Goal: Information Seeking & Learning: Find specific page/section

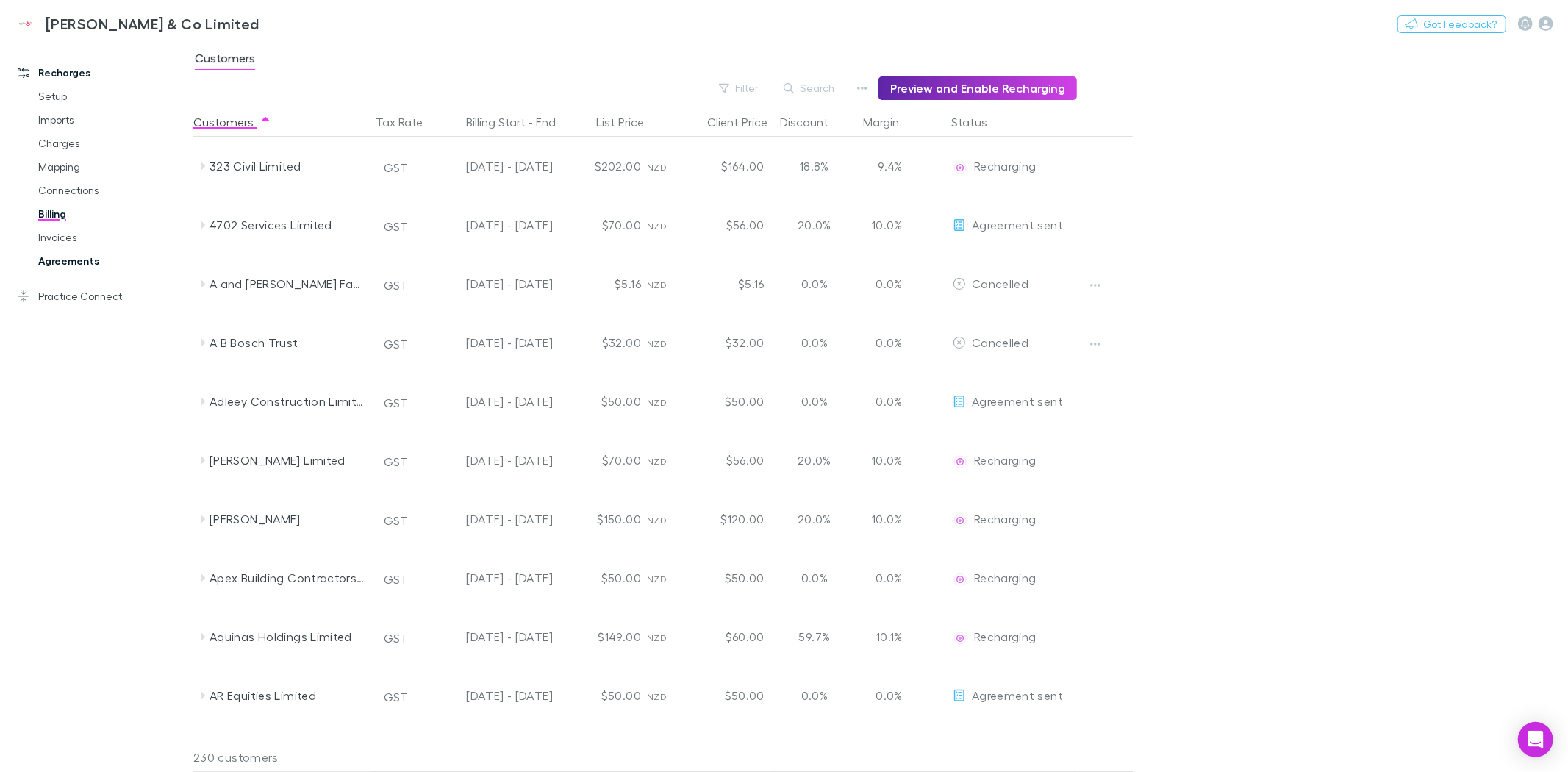
click at [108, 262] on link "Agreements" at bounding box center [113, 260] width 179 height 24
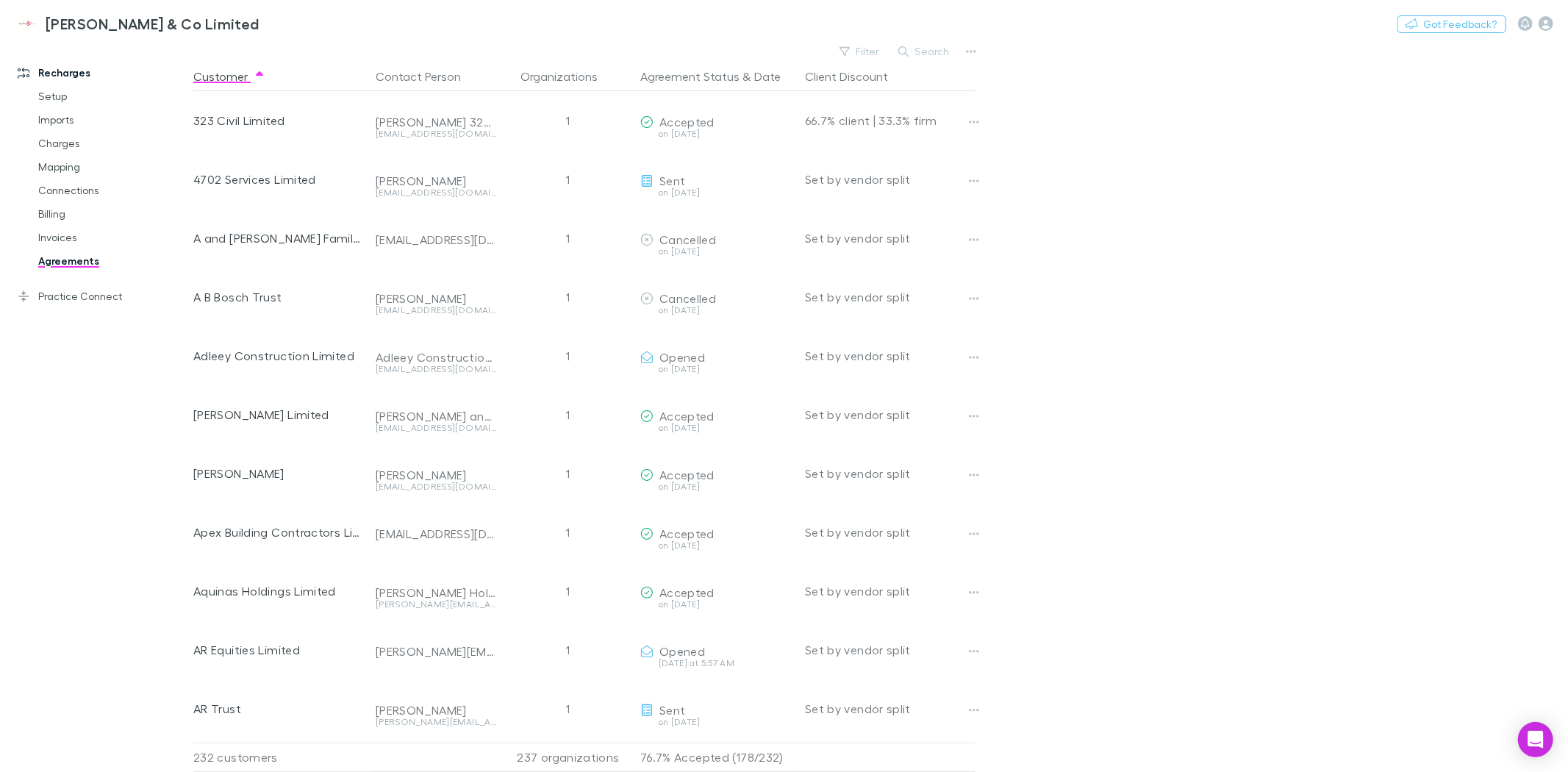
click at [928, 55] on button "Search" at bounding box center [925, 51] width 67 height 18
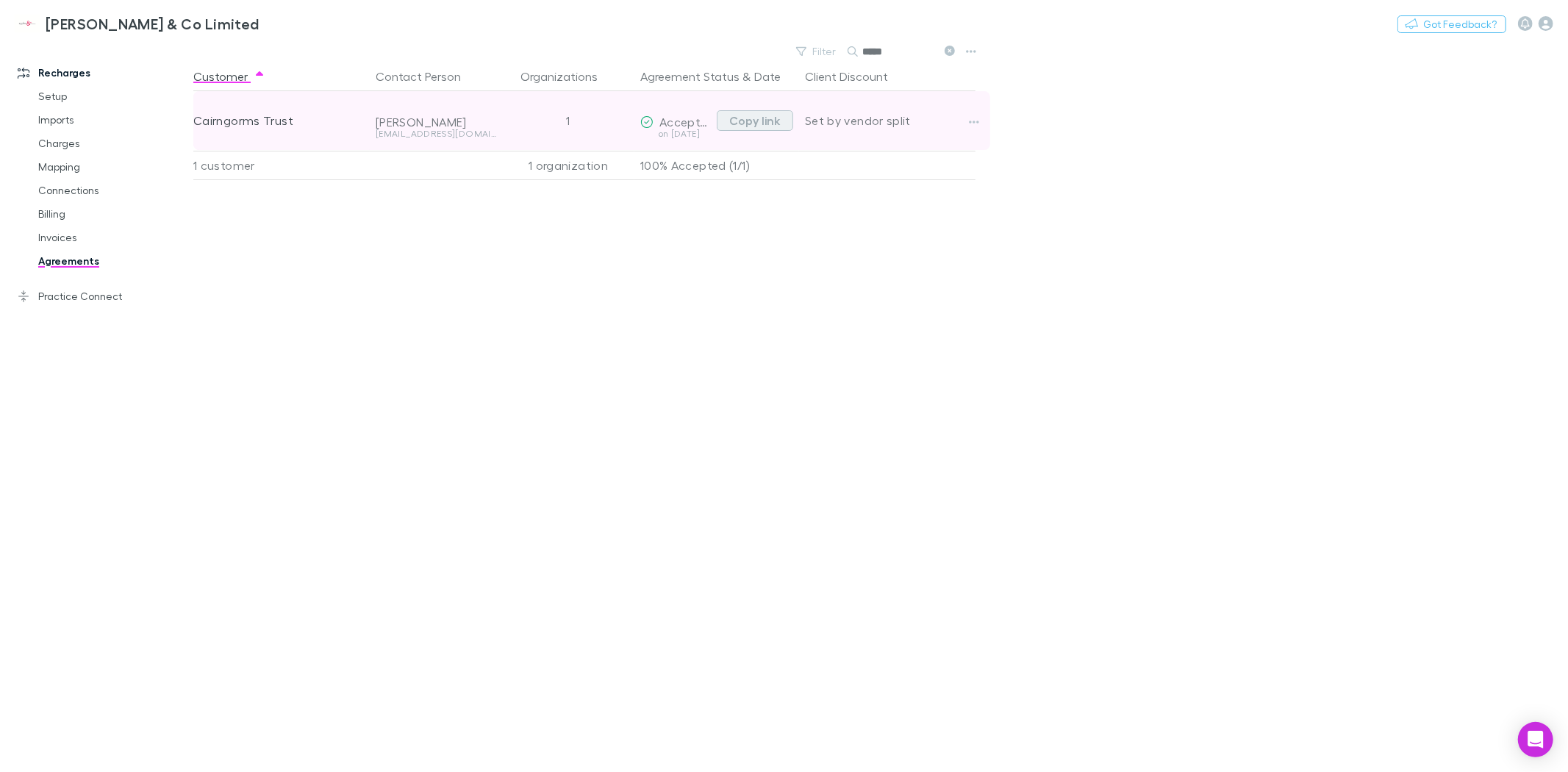
type input "*****"
click at [776, 121] on button "Copy link" at bounding box center [754, 120] width 77 height 20
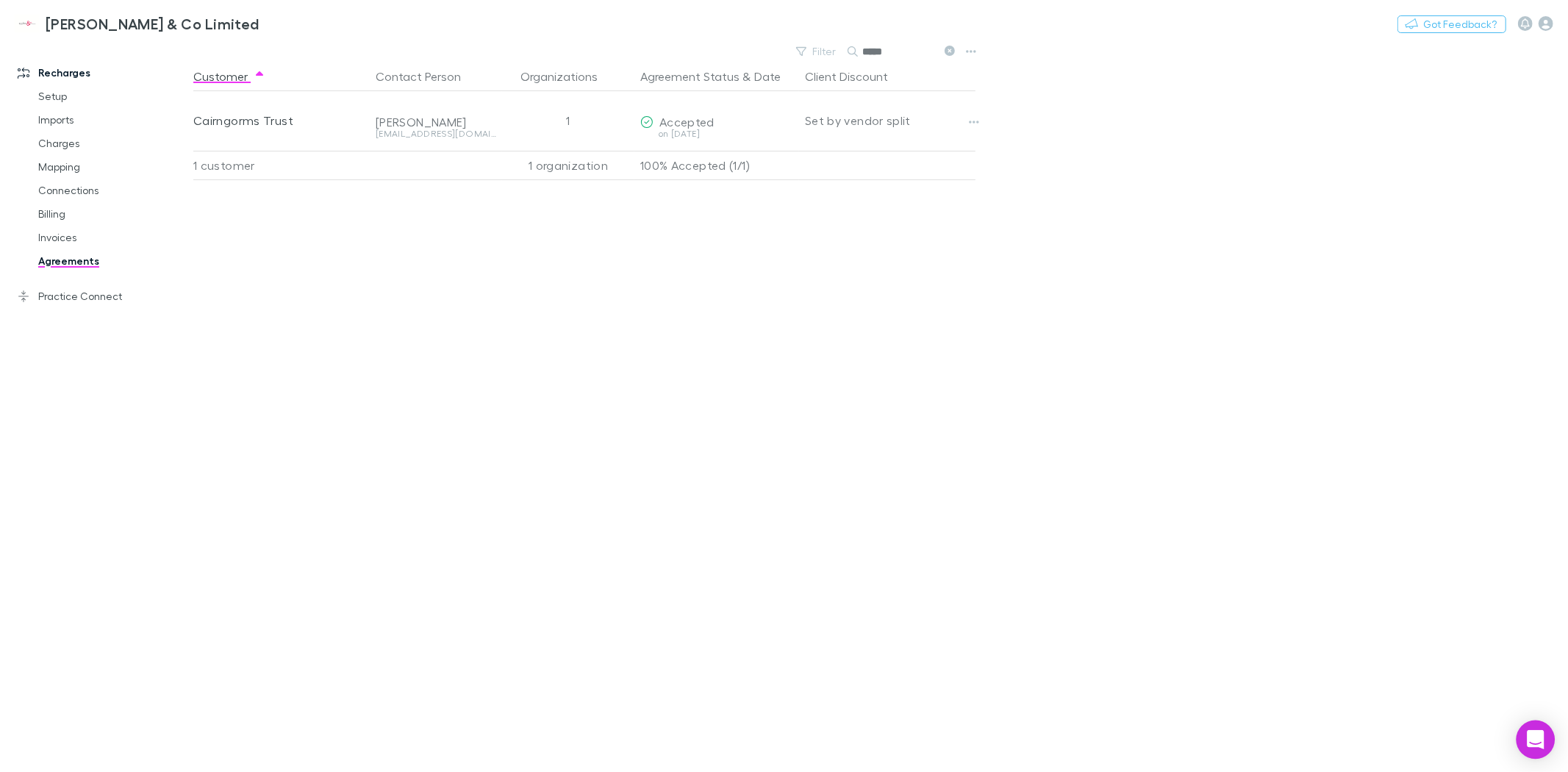
click at [1541, 738] on icon "Open Intercom Messenger" at bounding box center [1535, 739] width 17 height 19
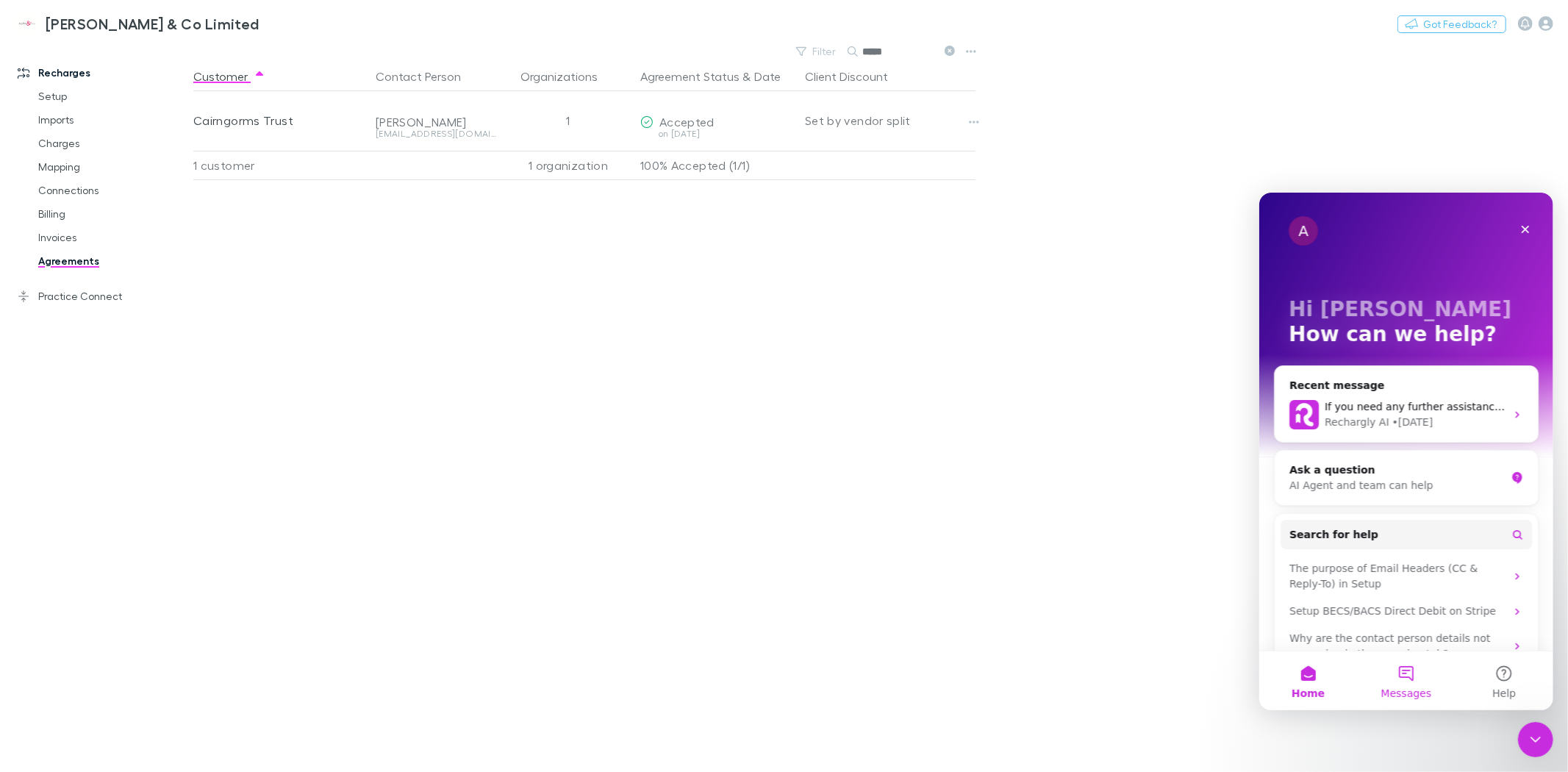
click at [1410, 673] on button "Messages" at bounding box center [1405, 679] width 98 height 59
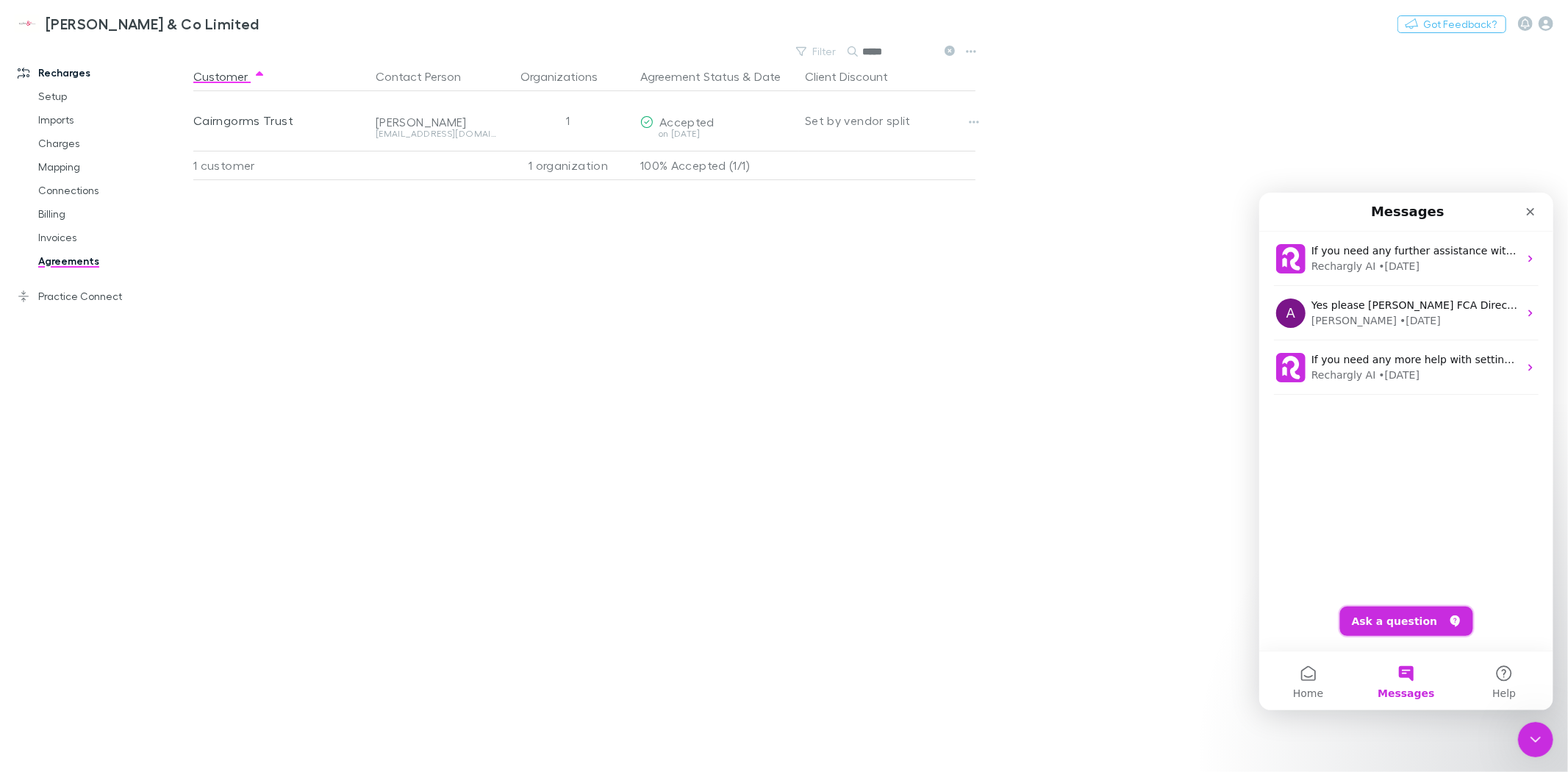
click at [1397, 613] on button "Ask a question" at bounding box center [1406, 620] width 133 height 29
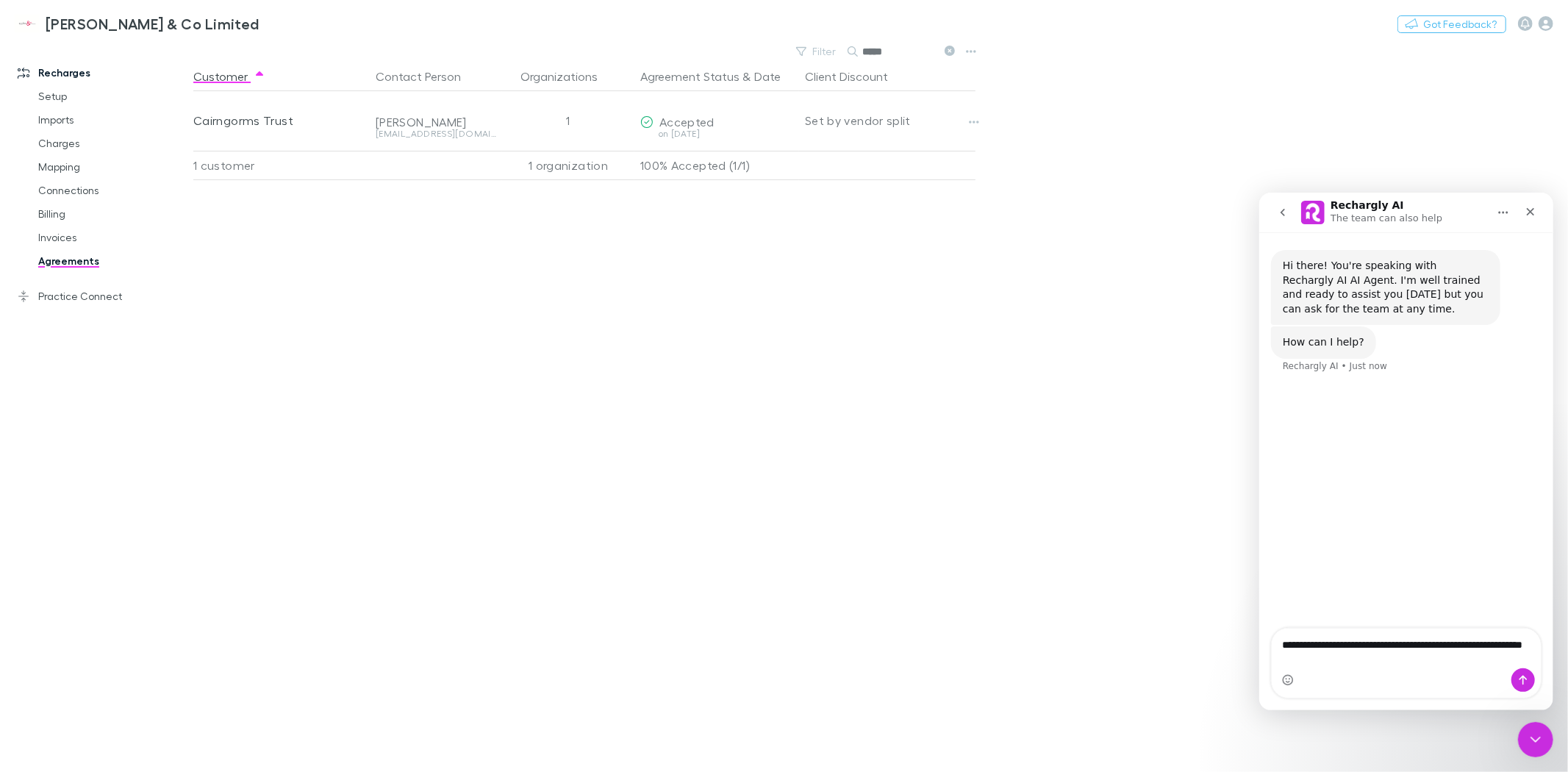
type textarea "**********"
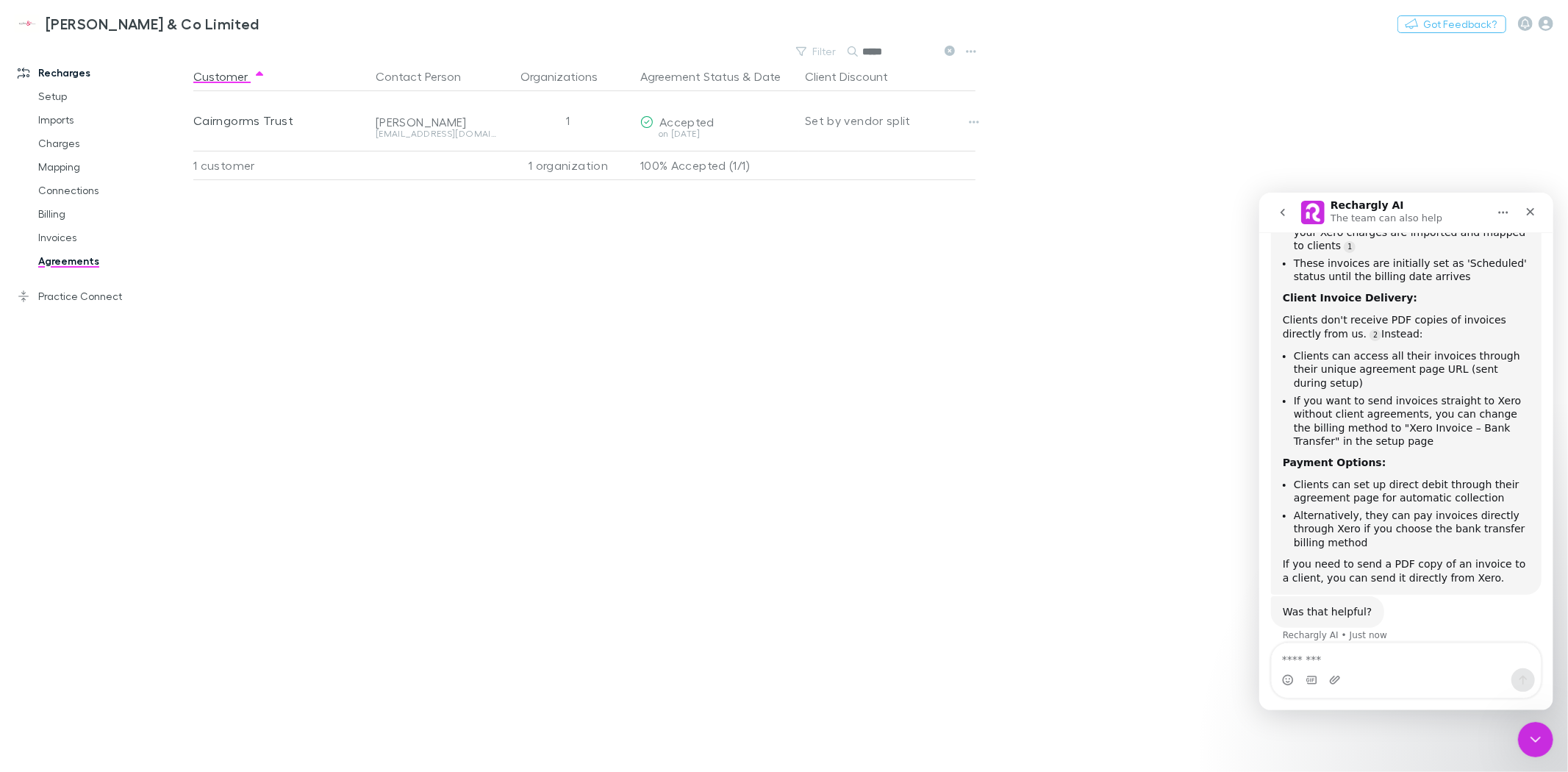
scroll to position [284, 0]
drag, startPoint x: 1470, startPoint y: 561, endPoint x: 1282, endPoint y: 549, distance: 188.4
click at [1282, 554] on div "If you need to send a PDF copy of an invoice to a client, you can send it direc…" at bounding box center [1406, 568] width 247 height 28
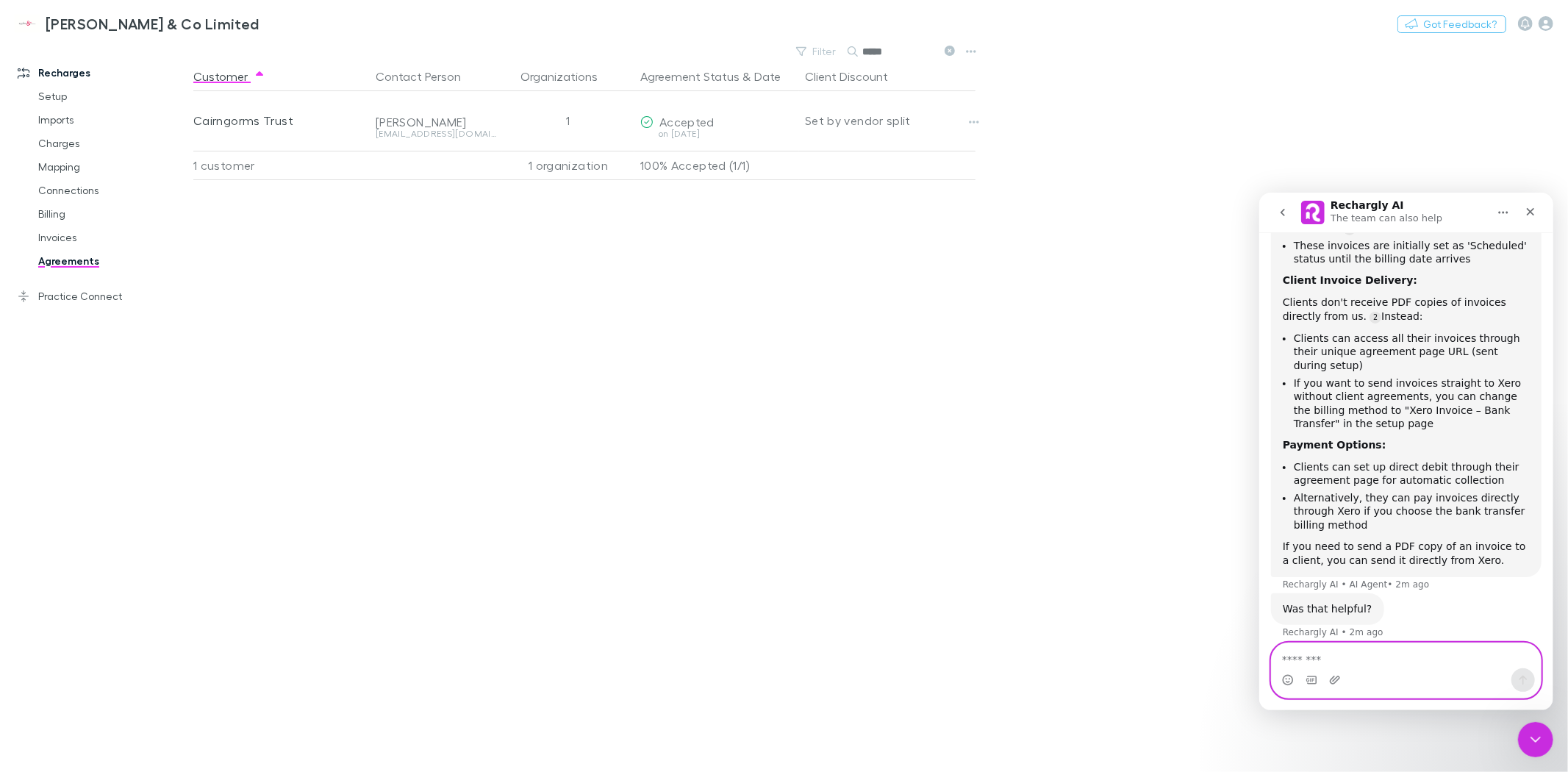
click at [1285, 663] on textarea "Message…" at bounding box center [1406, 655] width 269 height 25
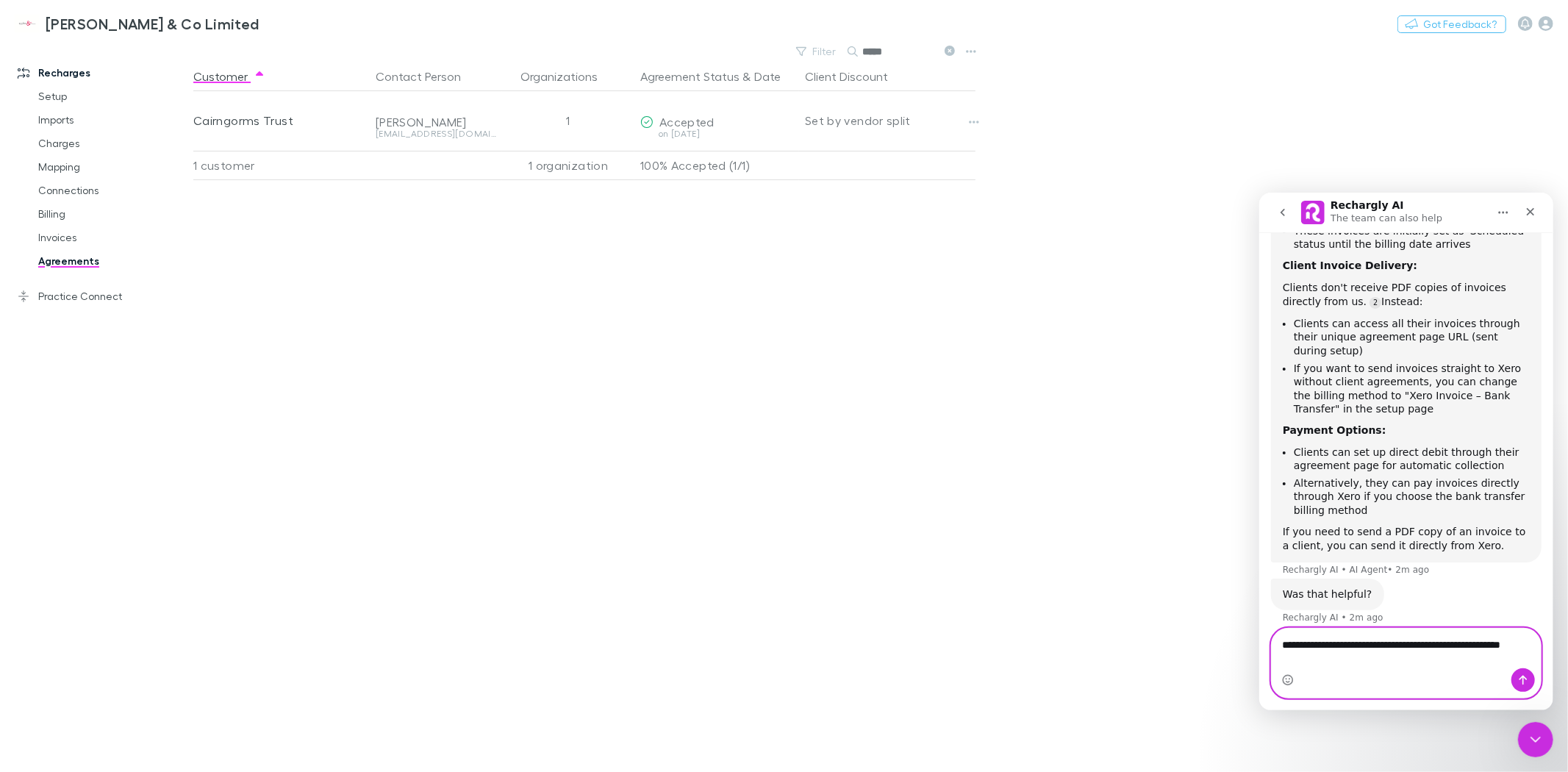
type textarea "**********"
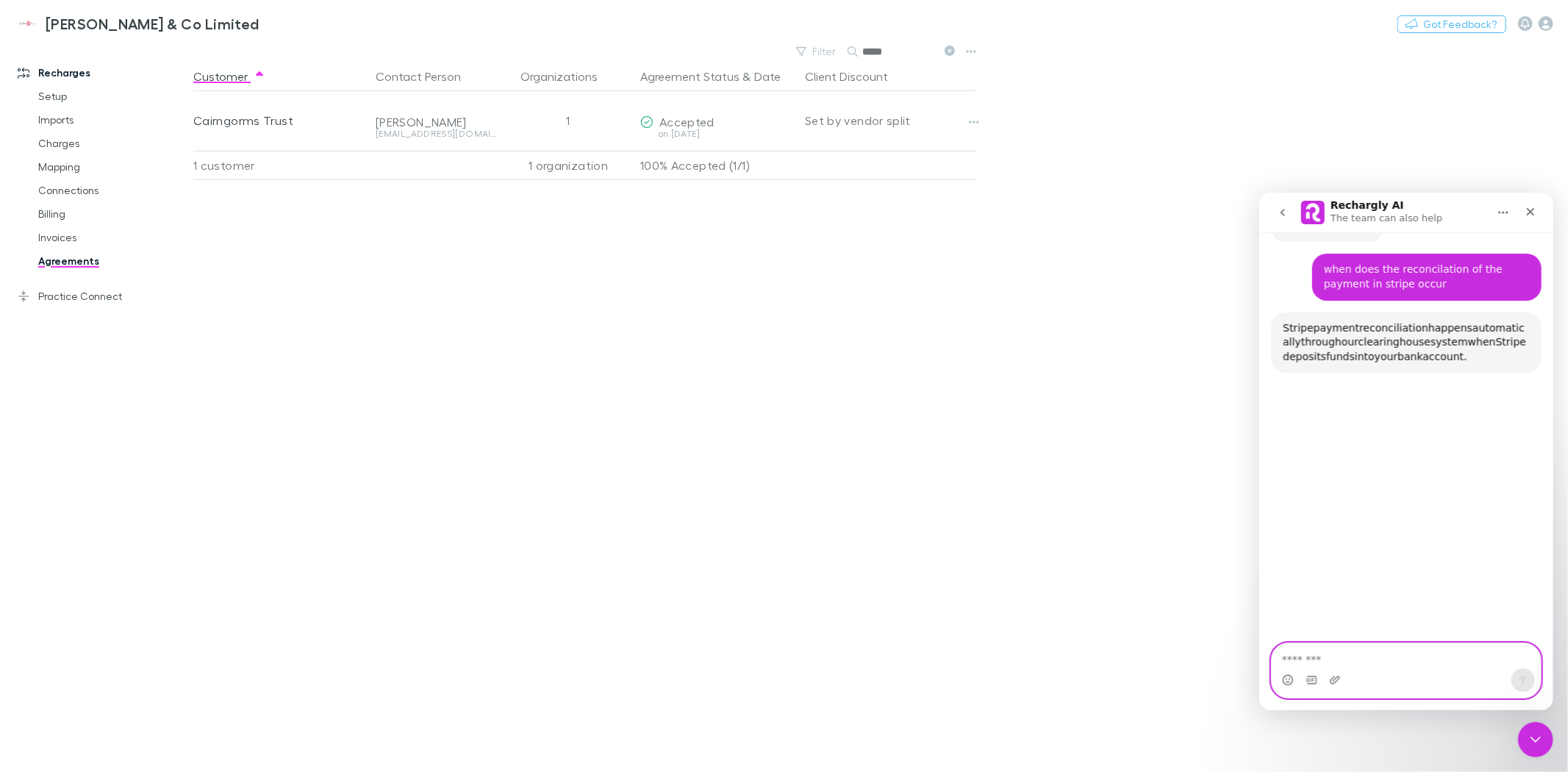
scroll to position [695, 0]
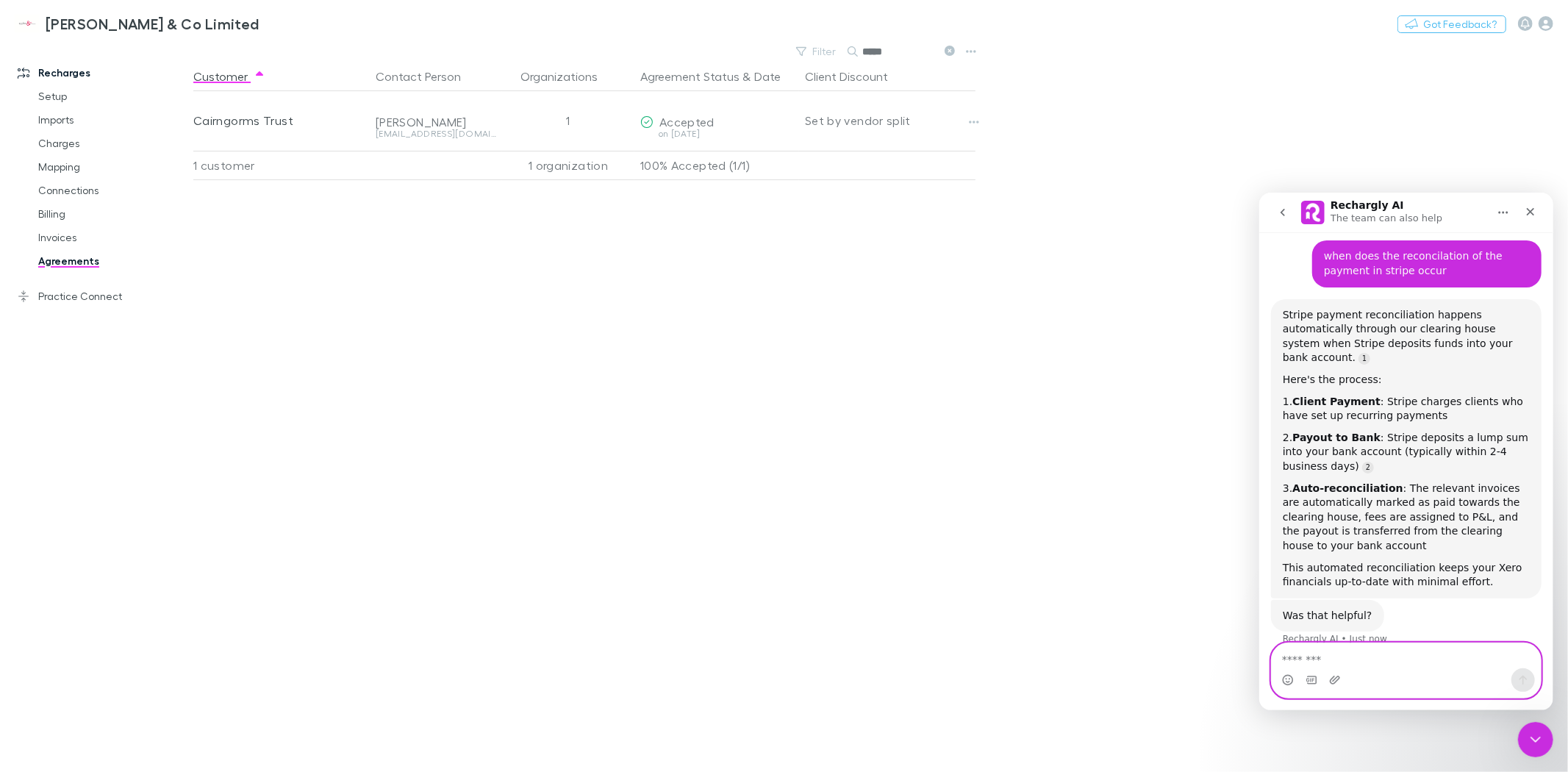
click at [1366, 652] on textarea "Message…" at bounding box center [1406, 655] width 269 height 25
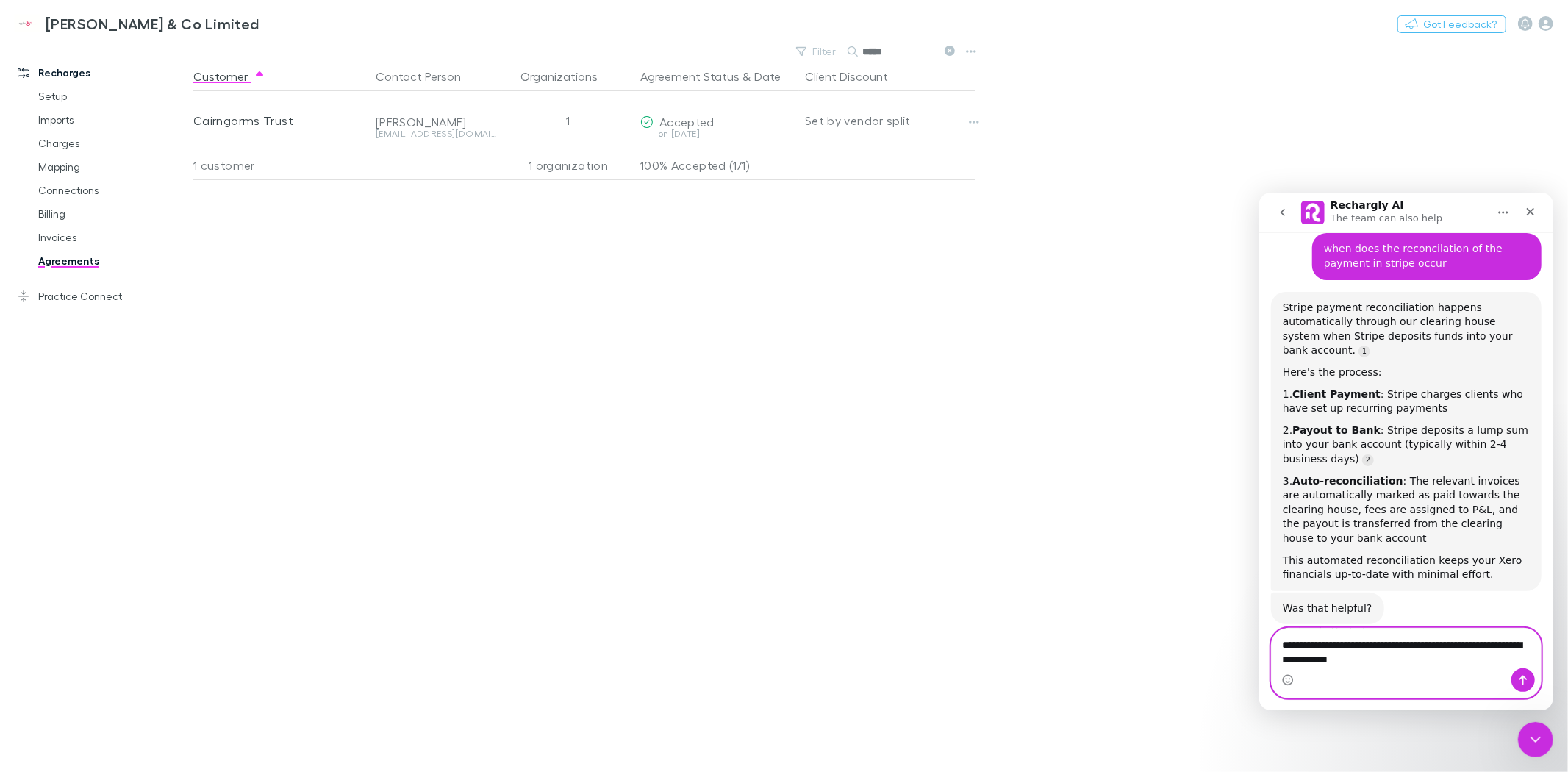
type textarea "**********"
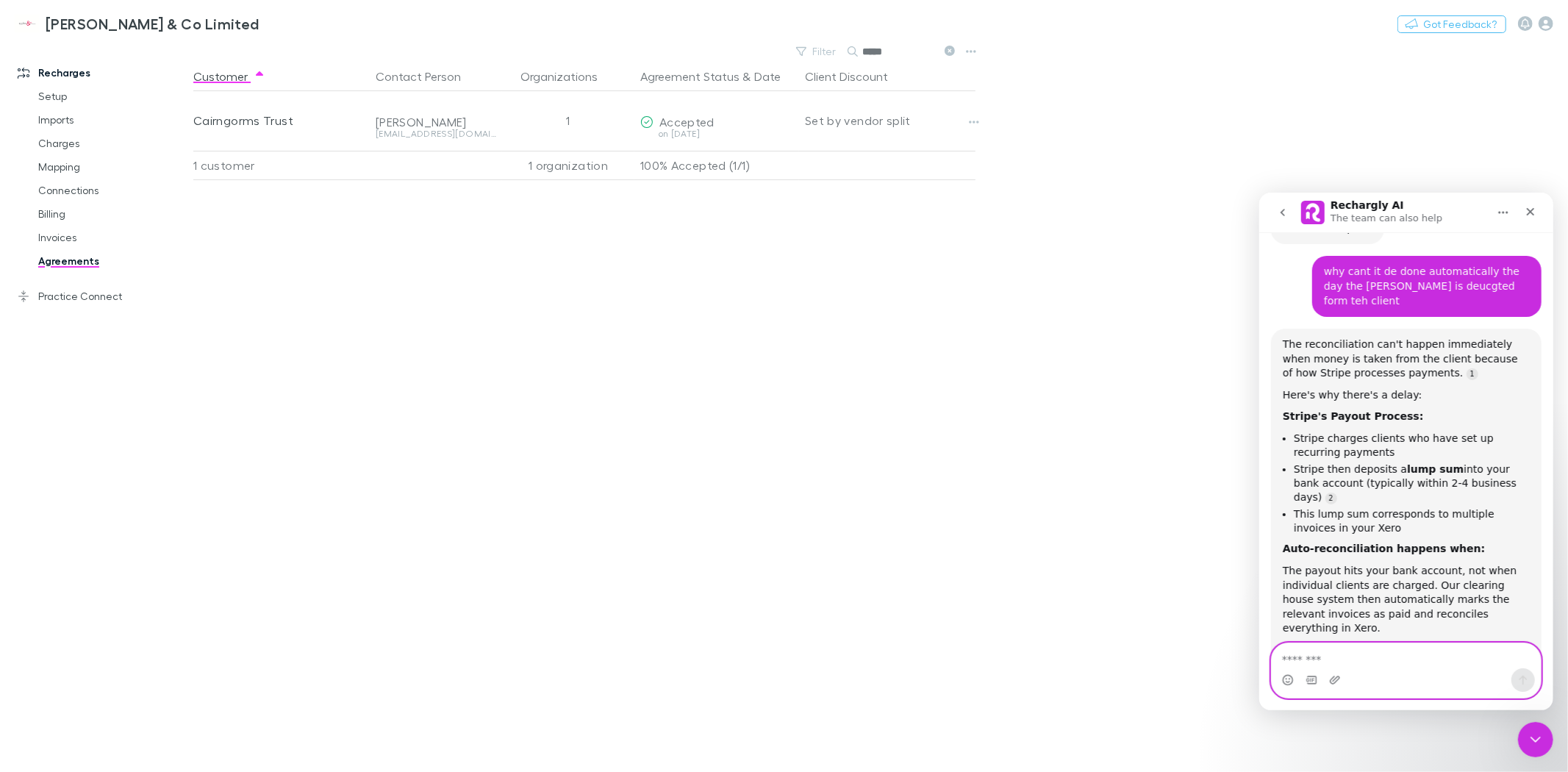
scroll to position [1129, 0]
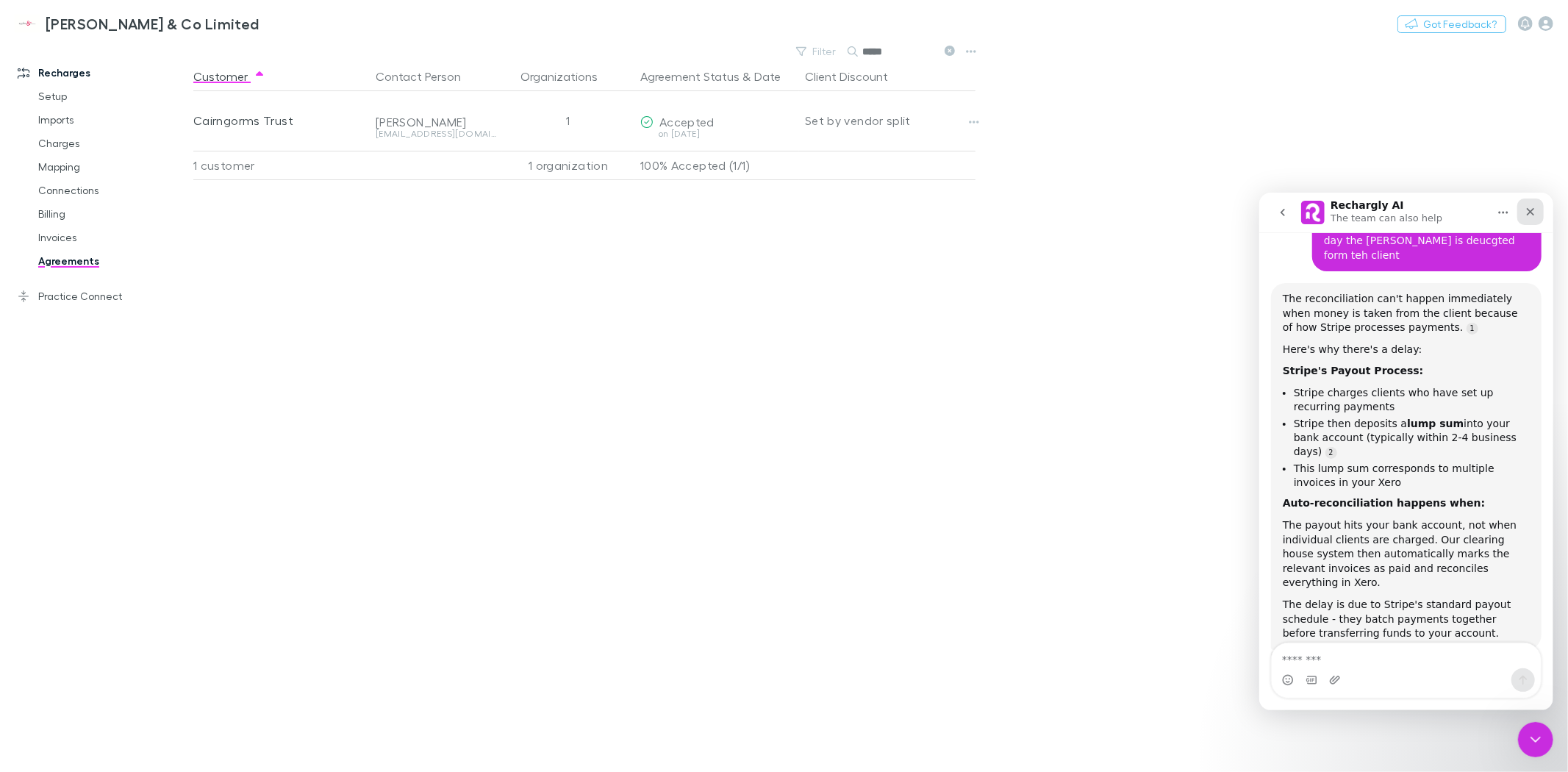
click at [1538, 210] on div "Close" at bounding box center [1530, 211] width 26 height 26
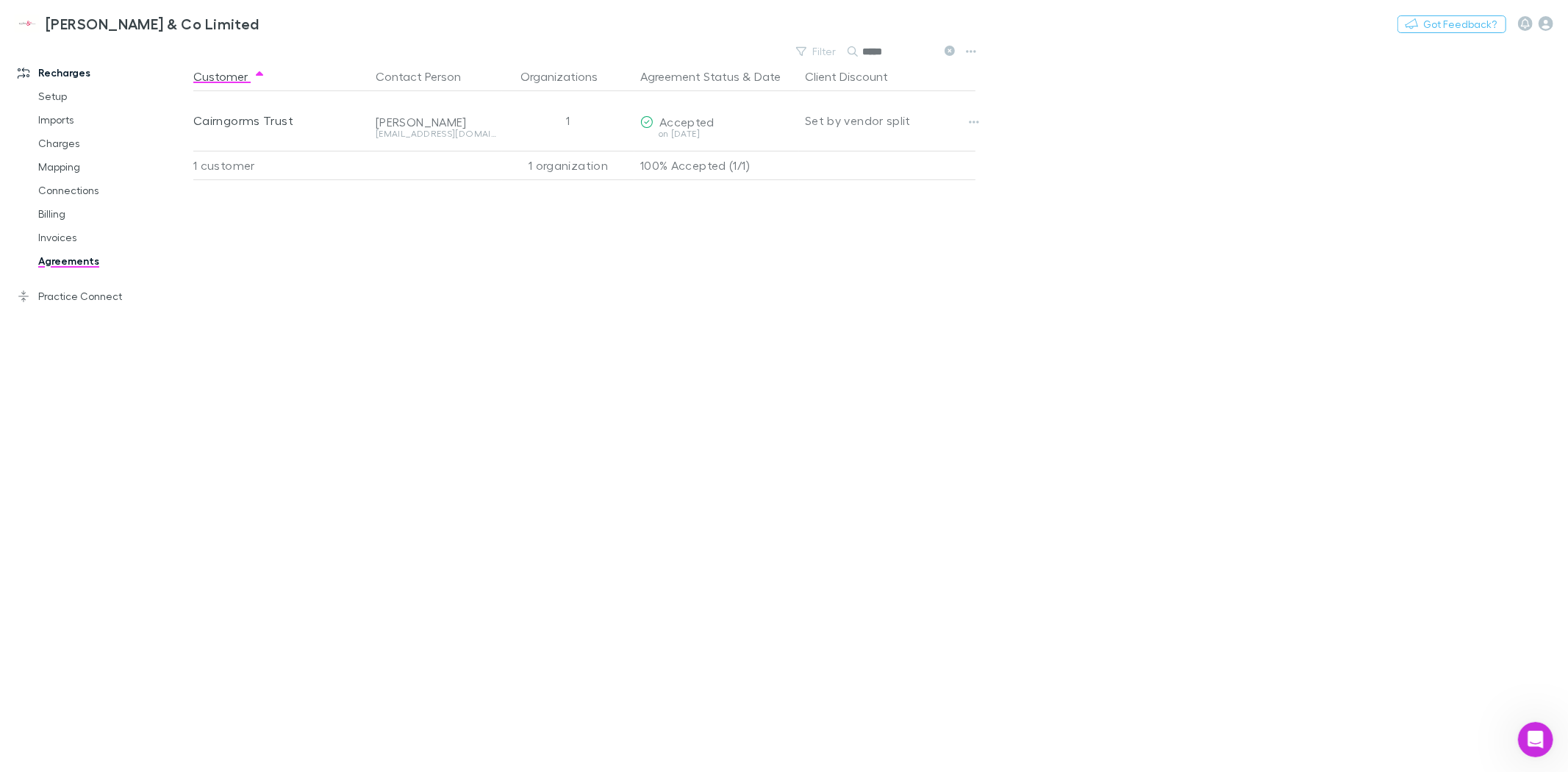
scroll to position [1114, 0]
click at [54, 295] on link "Practice Connect" at bounding box center [102, 296] width 200 height 24
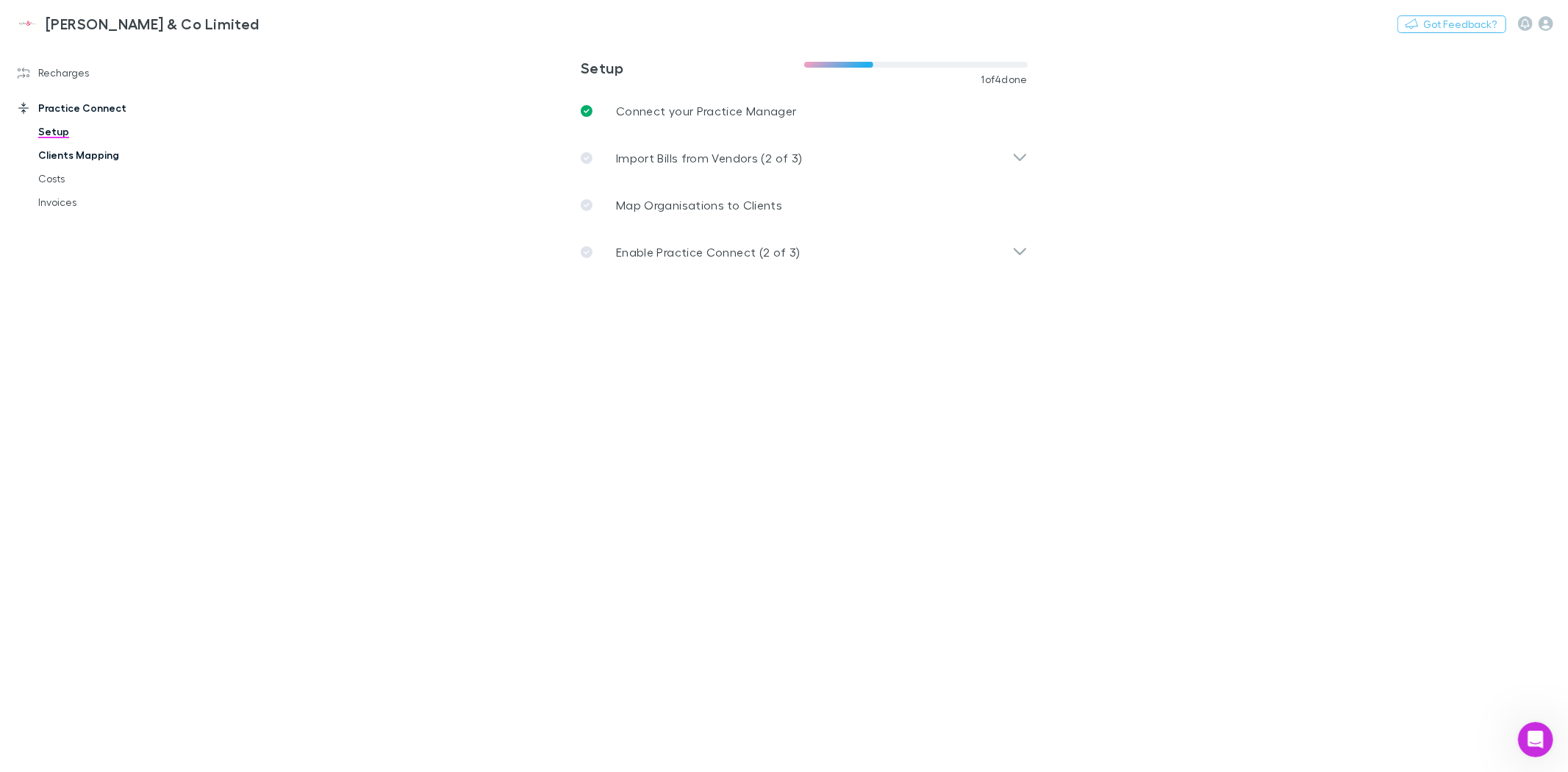
click at [79, 156] on link "Clients Mapping" at bounding box center [113, 154] width 179 height 24
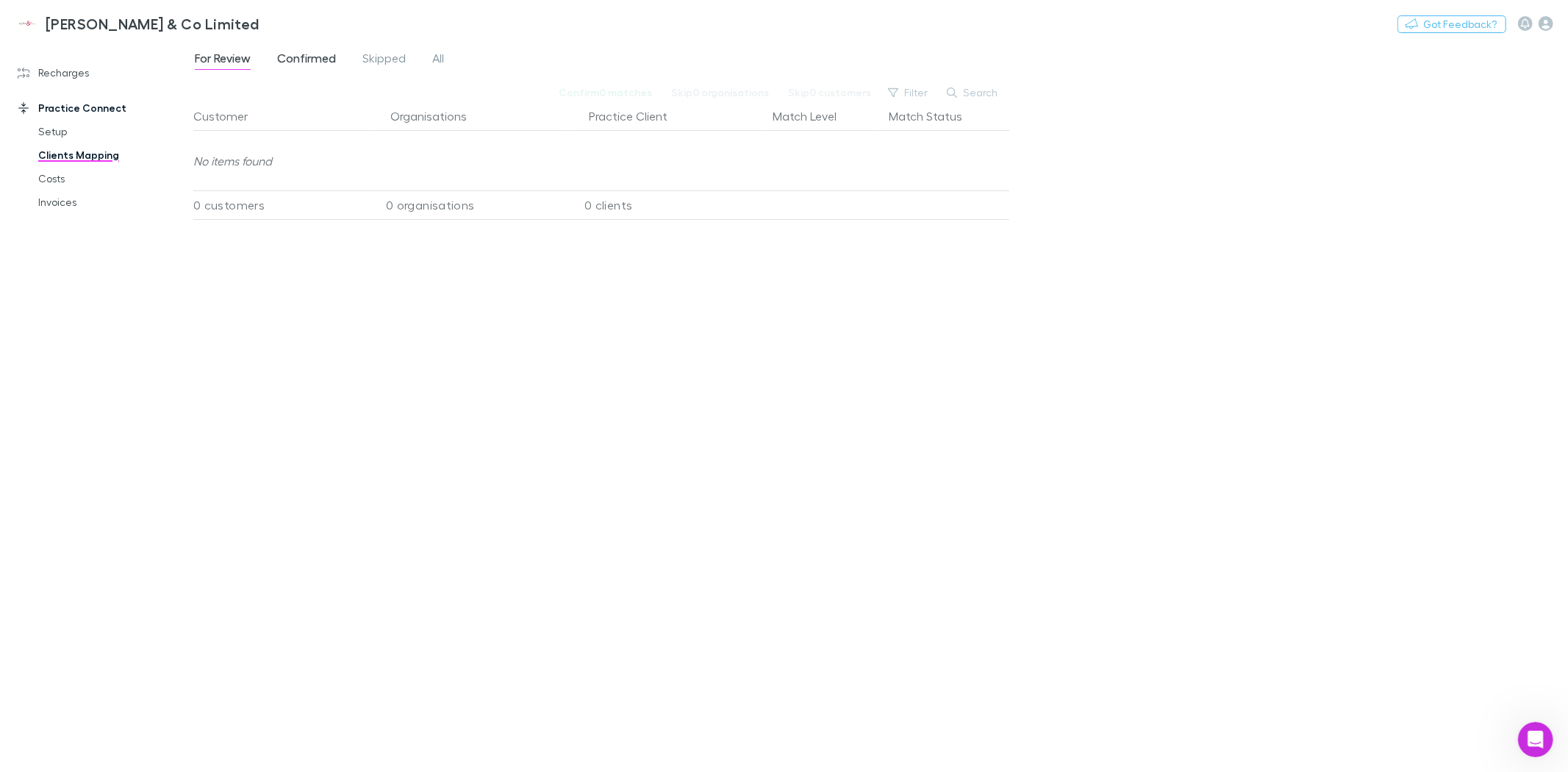
click at [326, 59] on span "Confirmed" at bounding box center [306, 60] width 59 height 19
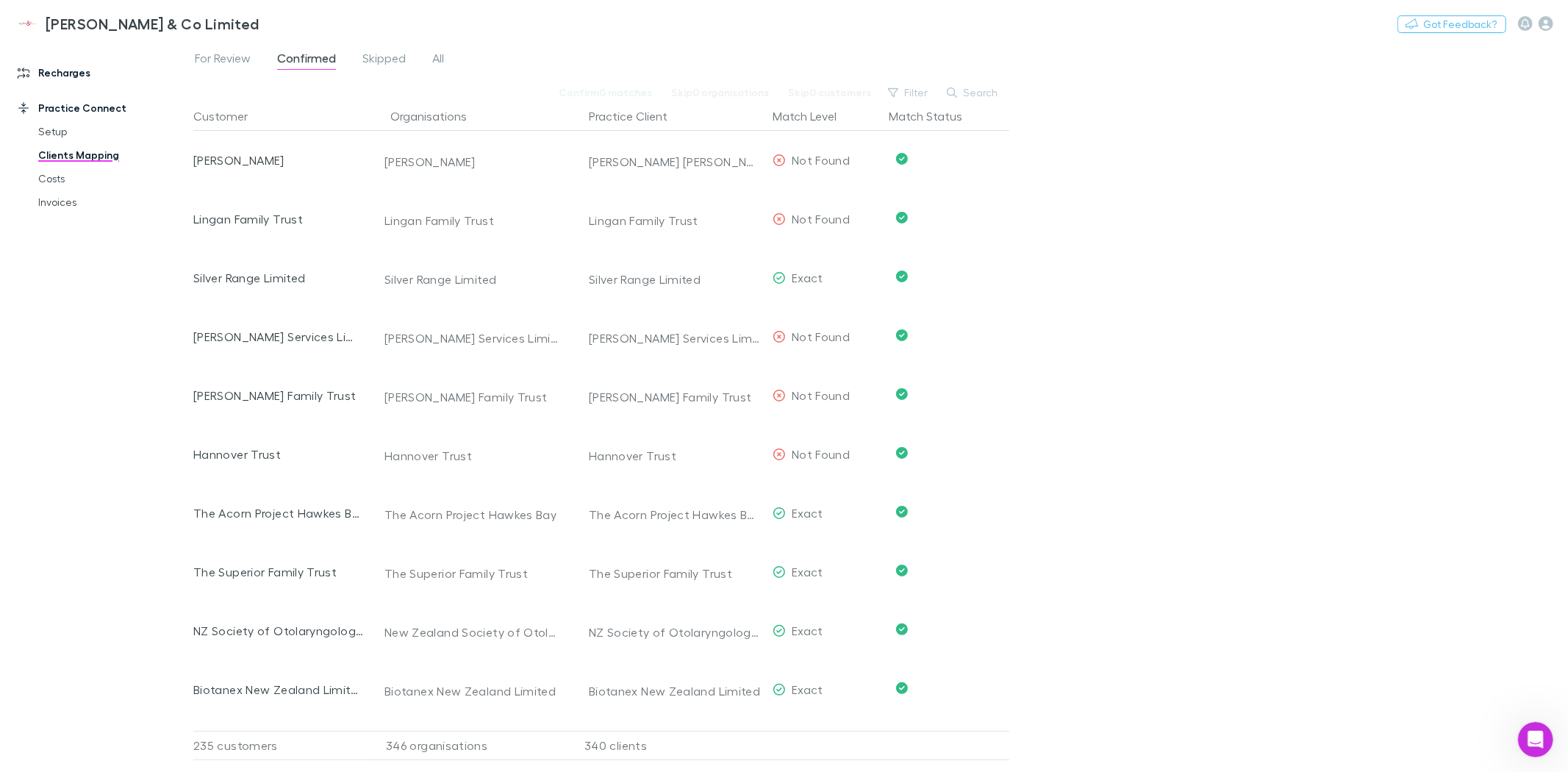
click at [68, 75] on link "Recharges" at bounding box center [102, 72] width 200 height 24
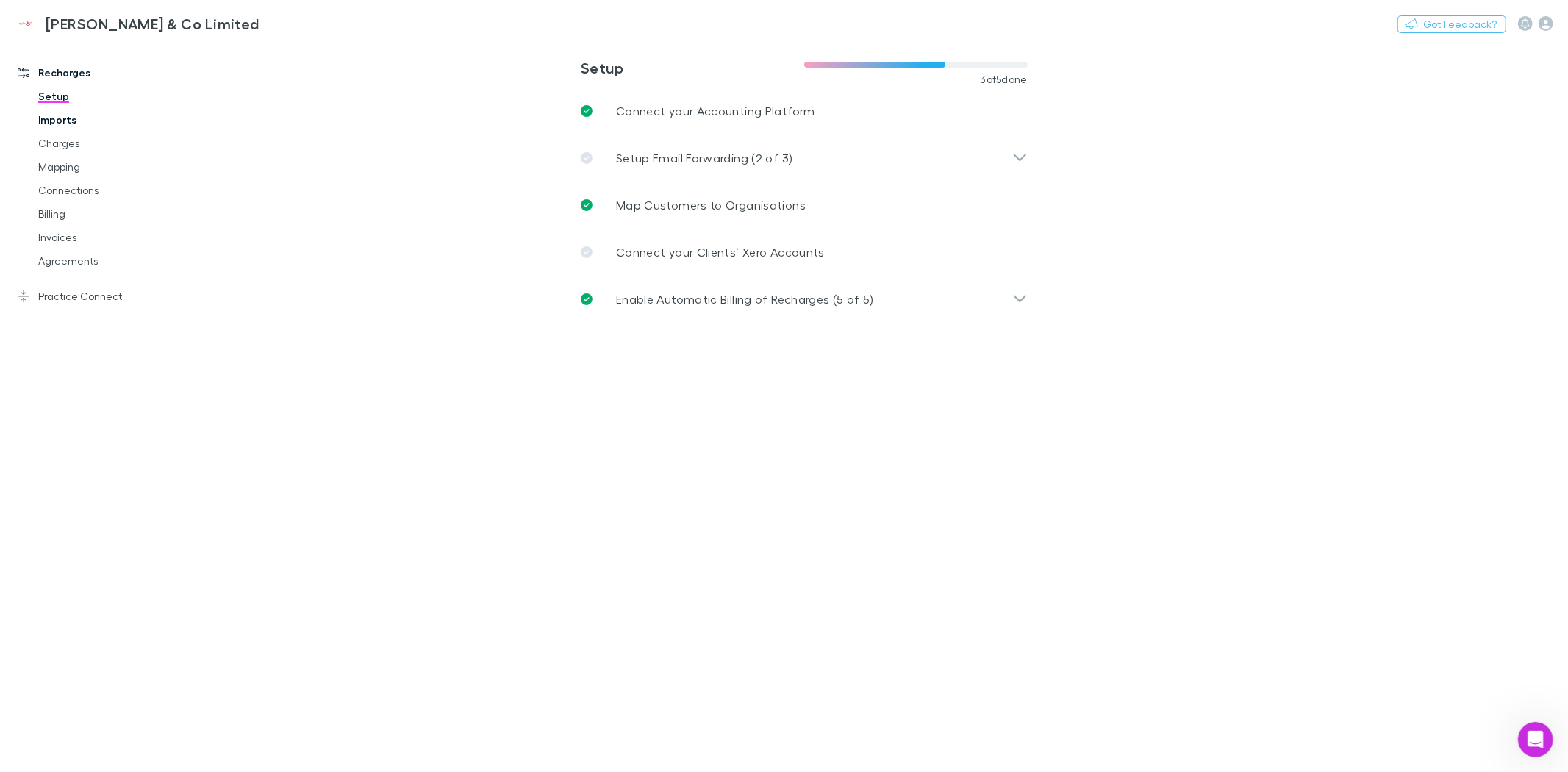
click at [64, 121] on link "Imports" at bounding box center [113, 119] width 179 height 24
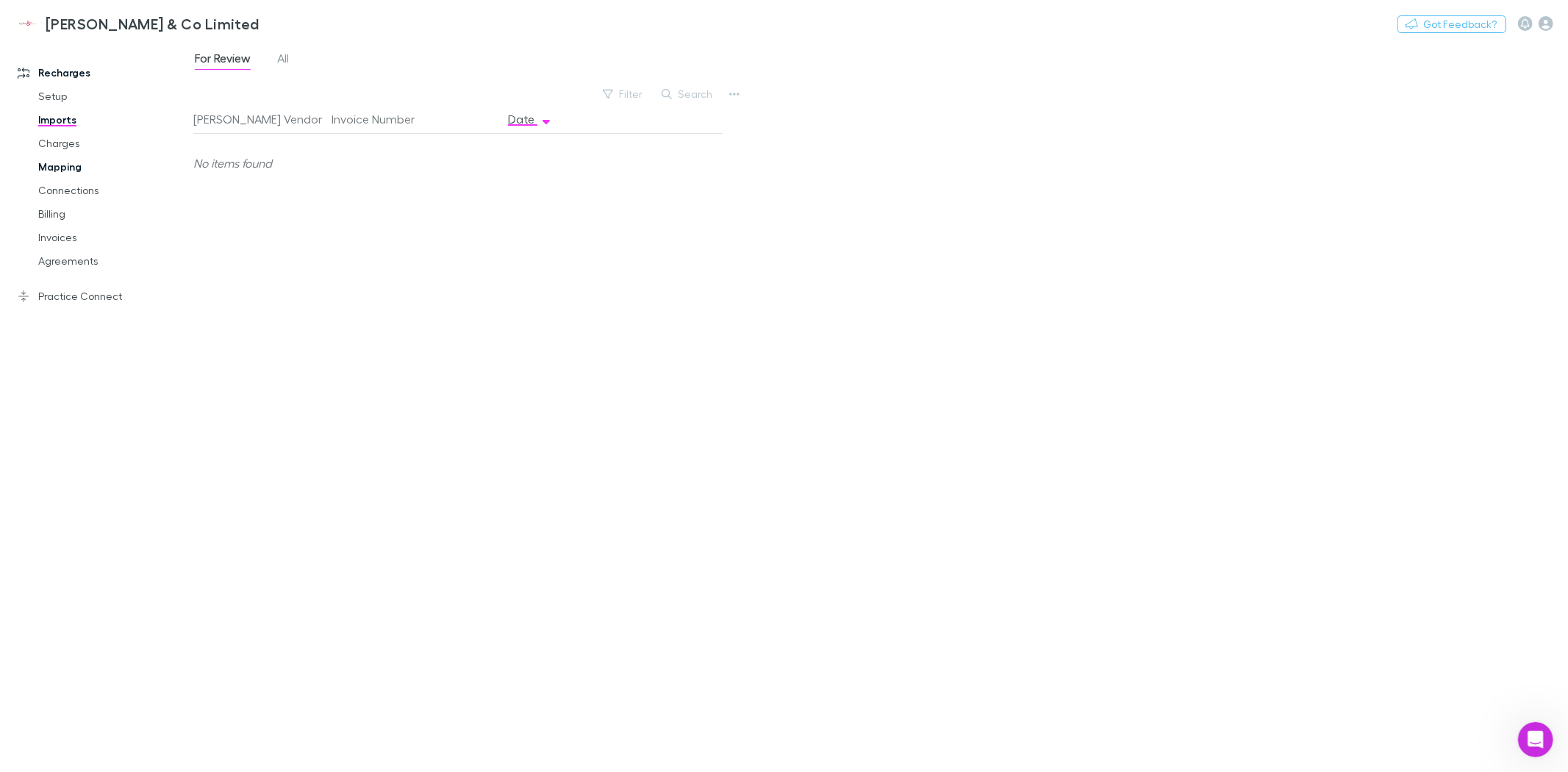
drag, startPoint x: 61, startPoint y: 150, endPoint x: 62, endPoint y: 168, distance: 18.0
click at [62, 150] on link "Charges" at bounding box center [113, 143] width 179 height 24
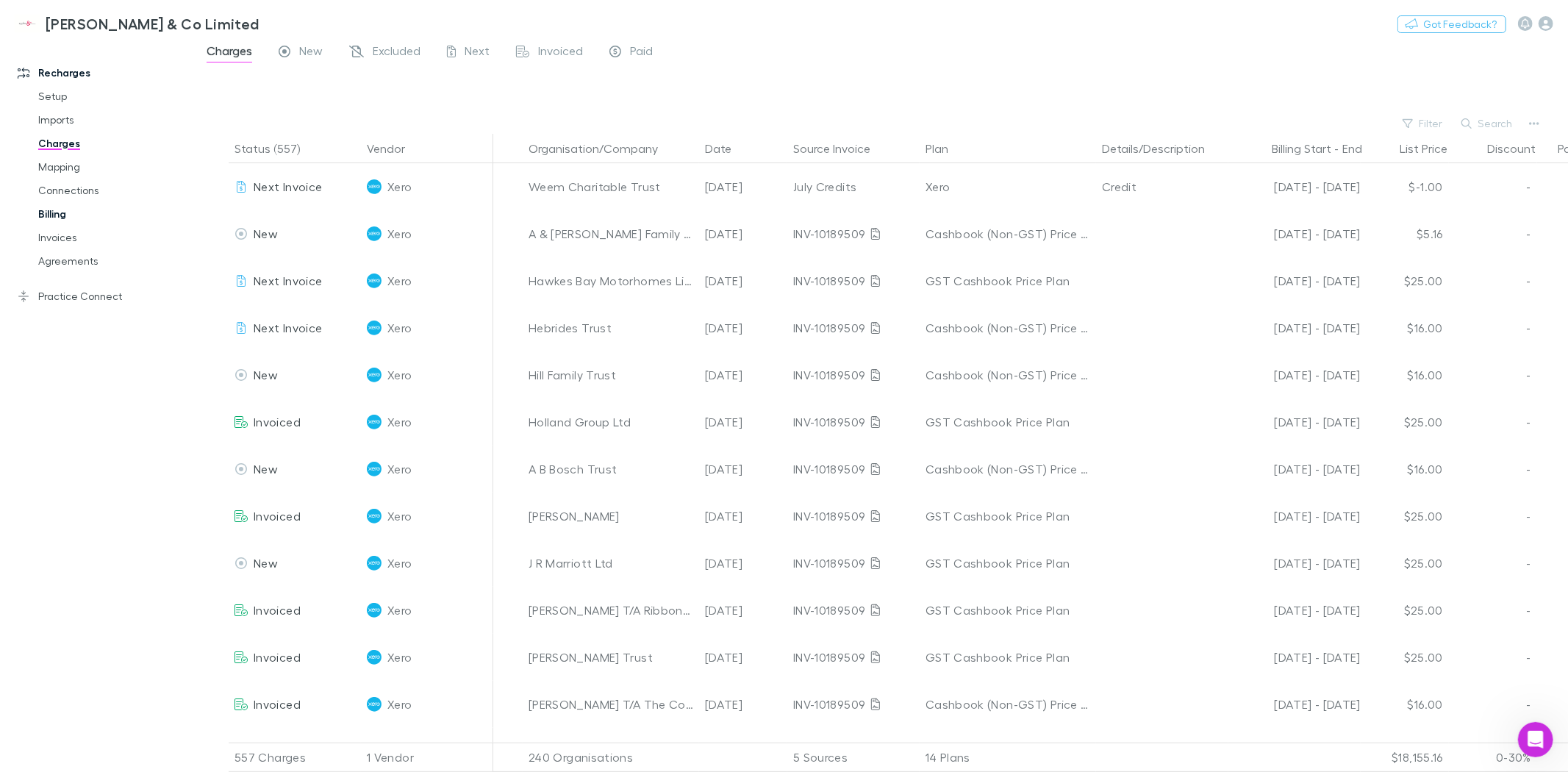
click at [61, 209] on link "Billing" at bounding box center [113, 214] width 179 height 24
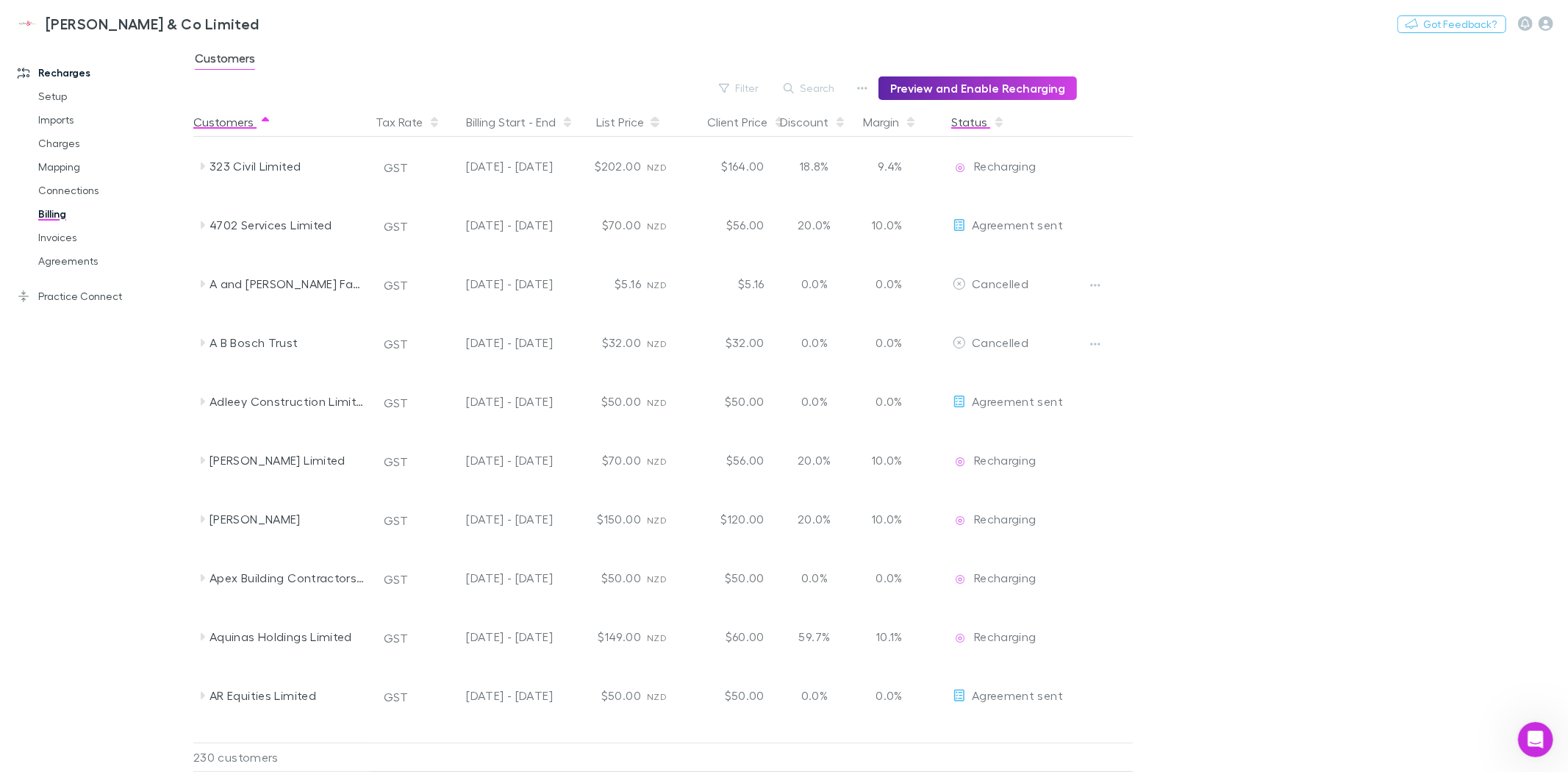
click at [987, 123] on button "Status" at bounding box center [978, 122] width 54 height 29
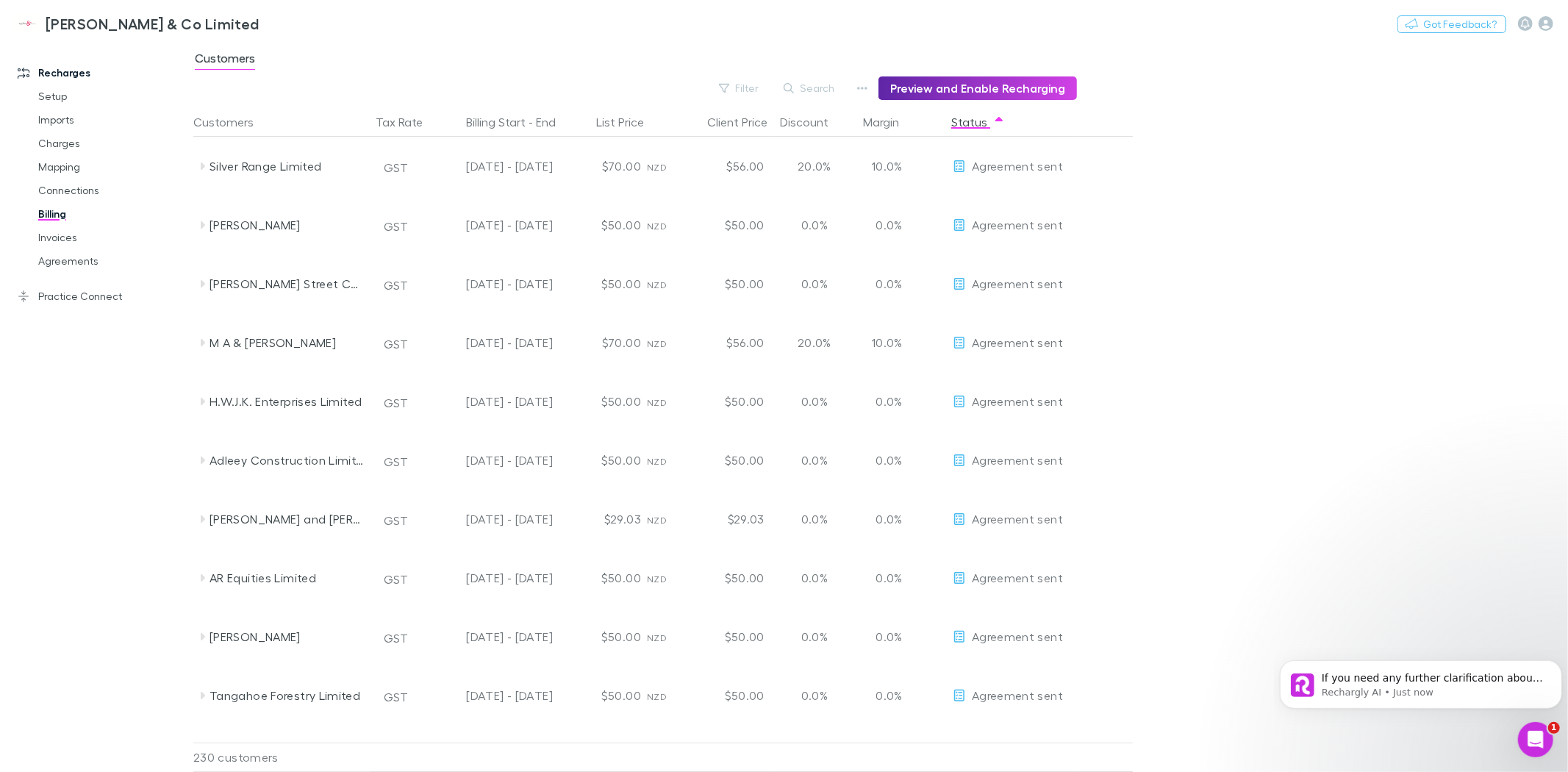
scroll to position [1206, 0]
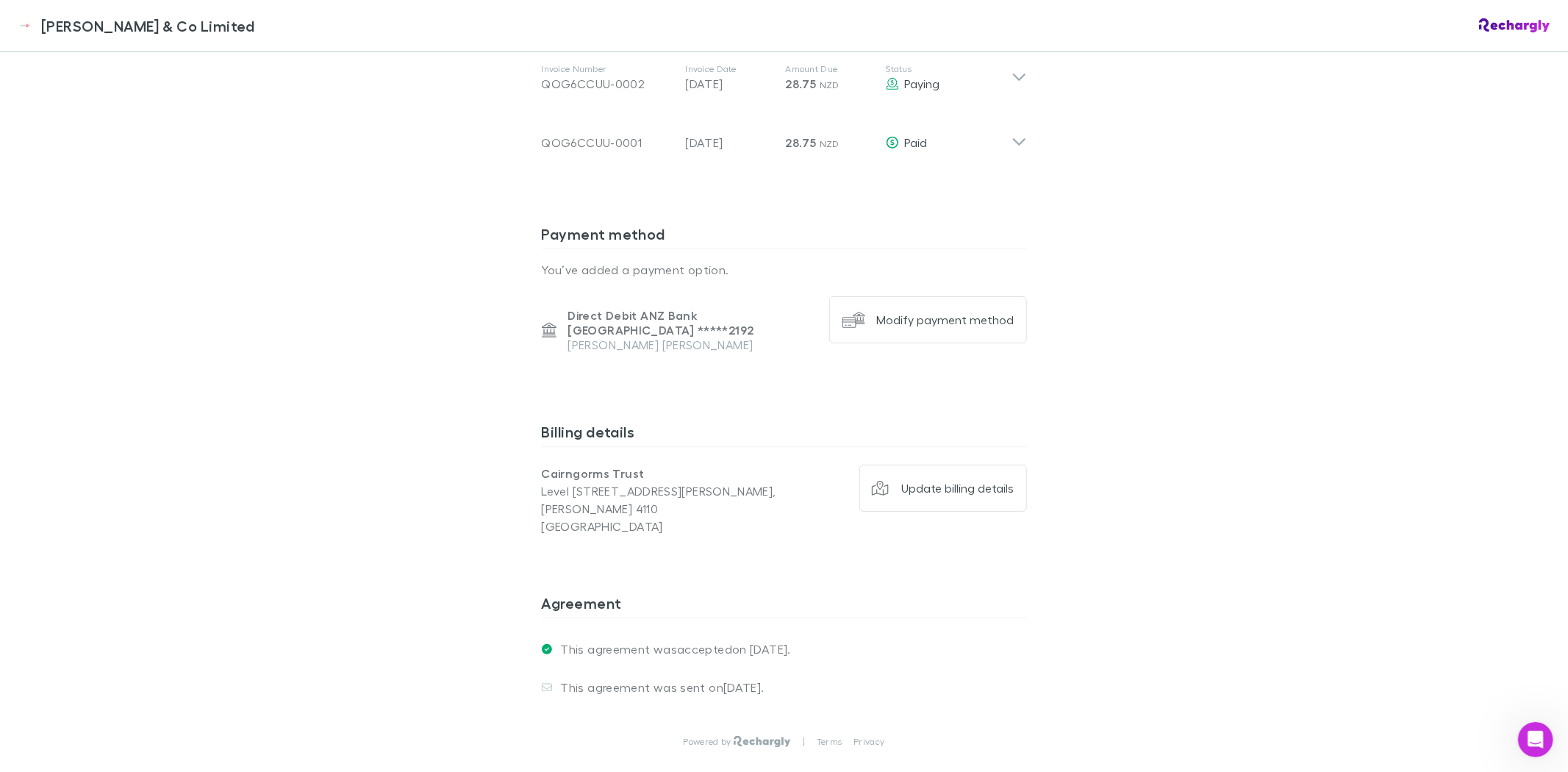
scroll to position [817, 0]
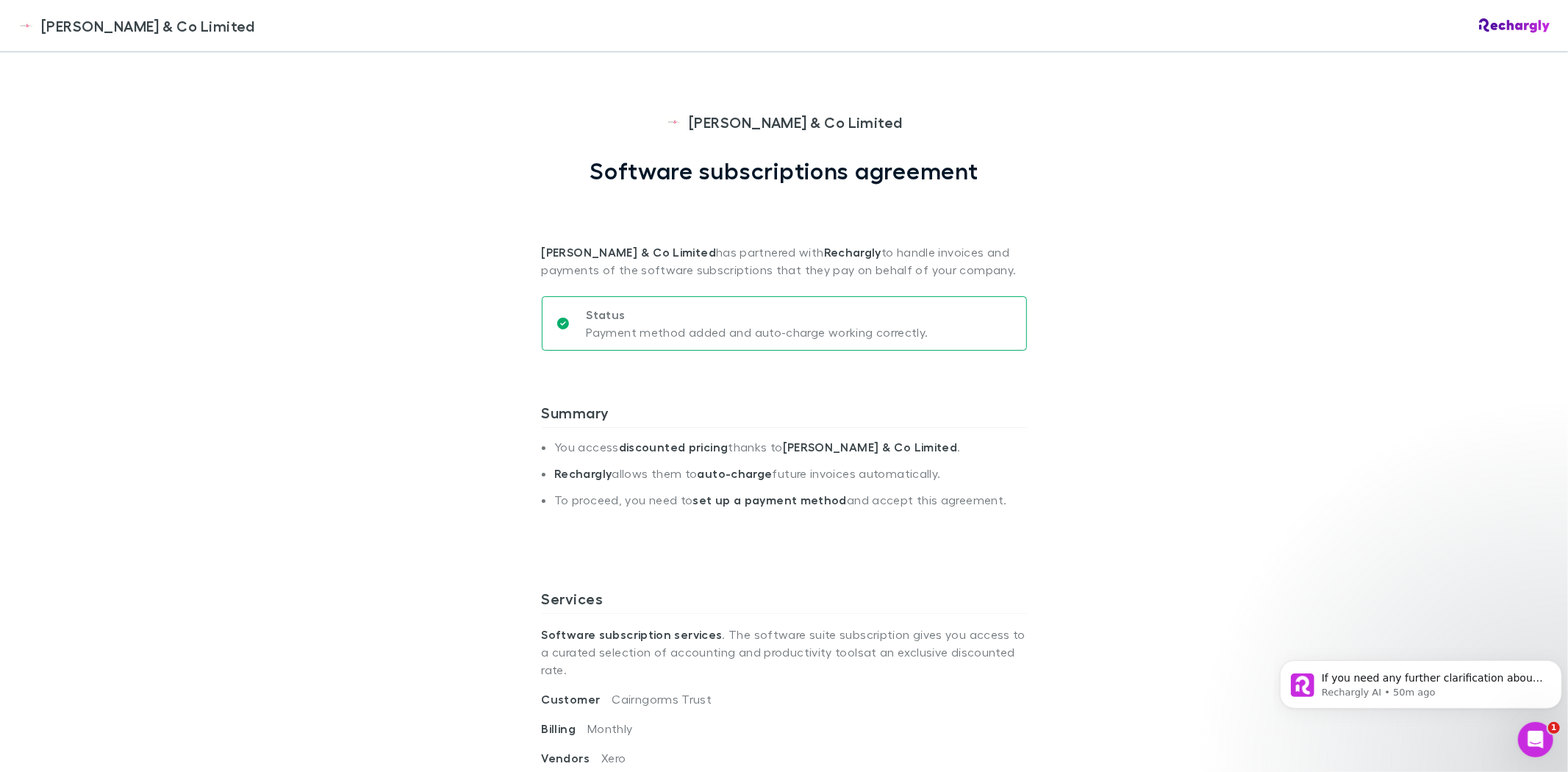
scroll to position [817, 0]
